Goal: Information Seeking & Learning: Understand process/instructions

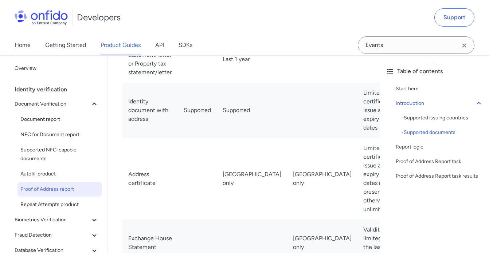
click at [123, 44] on link "Product Guides" at bounding box center [121, 45] width 40 height 20
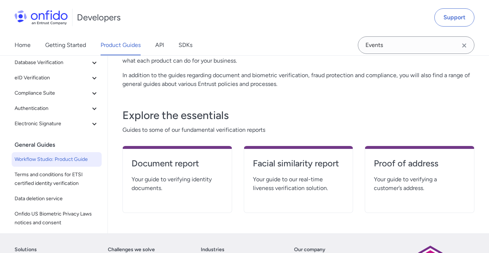
scroll to position [68, 0]
click at [53, 162] on span "Workflow Studio: Product Guide" at bounding box center [57, 159] width 84 height 9
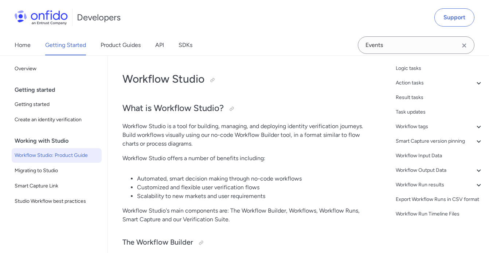
scroll to position [108, 0]
click at [53, 164] on link "Migrating to Studio" at bounding box center [57, 171] width 90 height 15
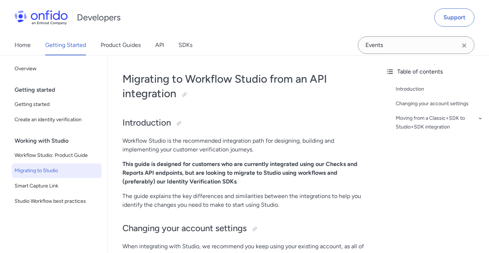
click at [51, 141] on div "Working with Studio" at bounding box center [60, 141] width 90 height 15
